Goal: Contribute content

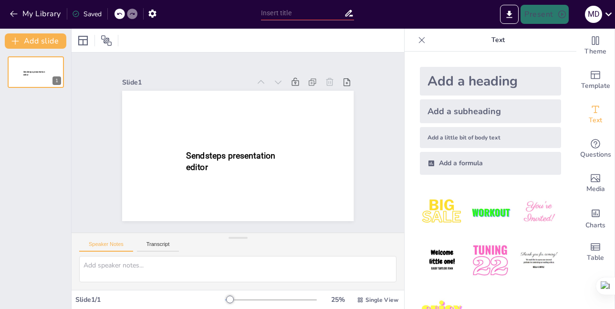
type input "Principales Enfermedades del Sistema Digestivo"
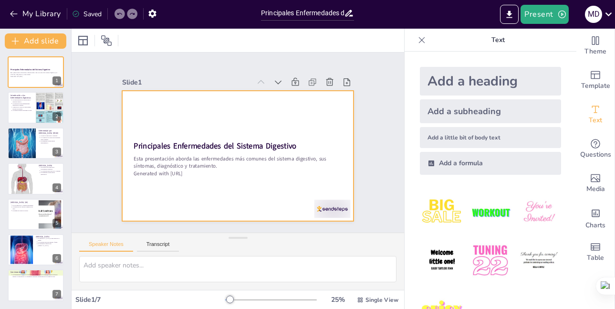
click at [124, 162] on div at bounding box center [238, 156] width 232 height 130
click at [123, 162] on div at bounding box center [238, 156] width 232 height 130
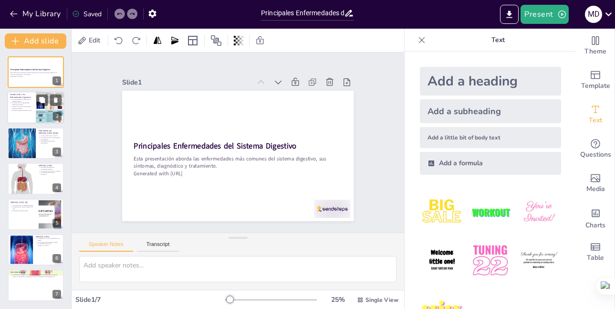
click at [30, 108] on p "Cambios en el estilo de vida pueden prevenir problemas." at bounding box center [22, 108] width 21 height 4
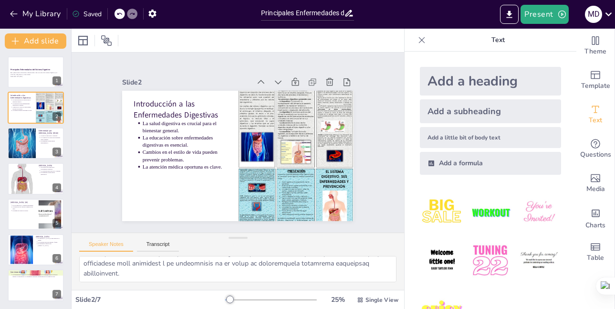
scroll to position [143, 0]
click at [27, 148] on div at bounding box center [21, 143] width 29 height 38
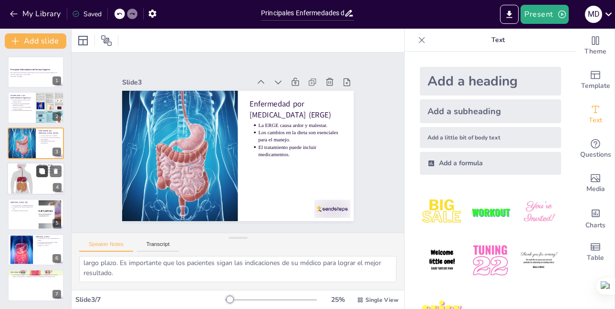
click at [39, 176] on button at bounding box center [41, 171] width 11 height 11
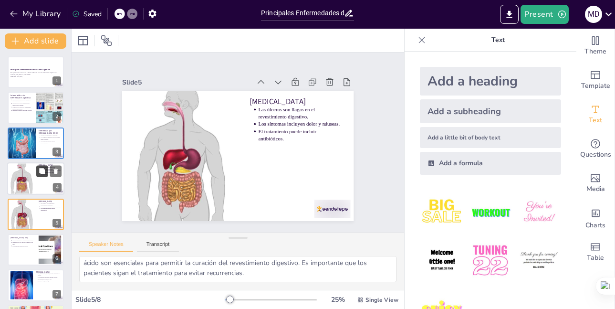
scroll to position [35, 0]
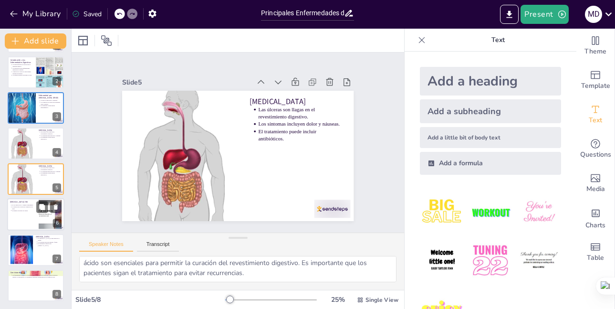
click at [21, 220] on div at bounding box center [35, 214] width 57 height 32
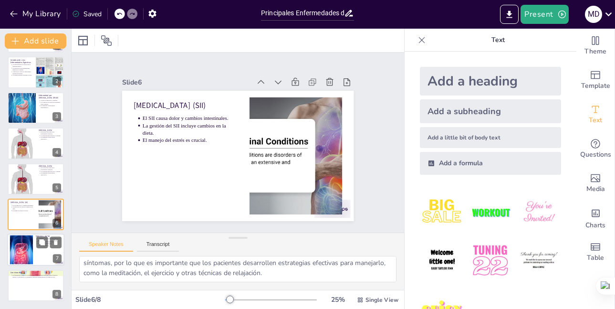
click at [31, 247] on div at bounding box center [21, 249] width 59 height 29
type textarea "La [MEDICAL_DATA] es una afección autoinmune desencadenada por el gluten, una p…"
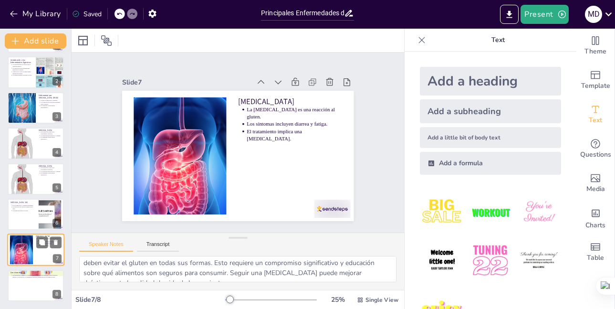
scroll to position [93, 0]
click at [26, 285] on div at bounding box center [35, 285] width 57 height 32
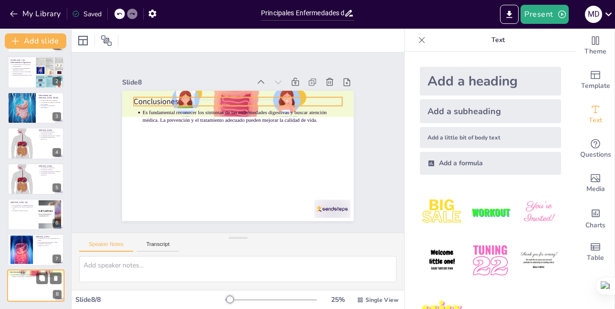
scroll to position [0, 0]
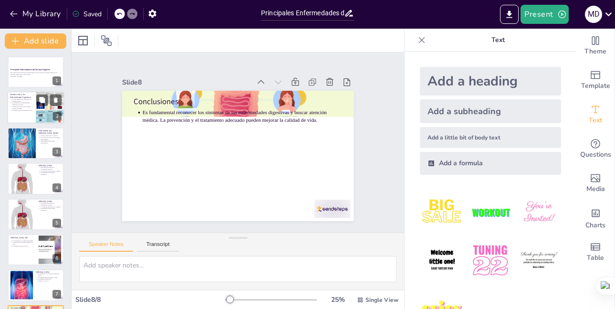
click at [30, 107] on p "Cambios en el estilo de vida pueden prevenir problemas." at bounding box center [22, 108] width 21 height 4
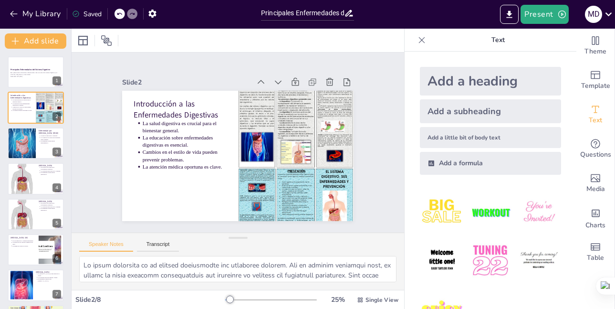
click at [28, 126] on div "Principales Enfermedades del Sistema Digestivo Esta presentación aborda las enf…" at bounding box center [35, 196] width 71 height 280
click at [32, 143] on div at bounding box center [21, 143] width 29 height 38
type textarea "La ERGE se caracteriza por síntomas como ardor en el pecho y regurgitación ácid…"
